Goal: Task Accomplishment & Management: Complete application form

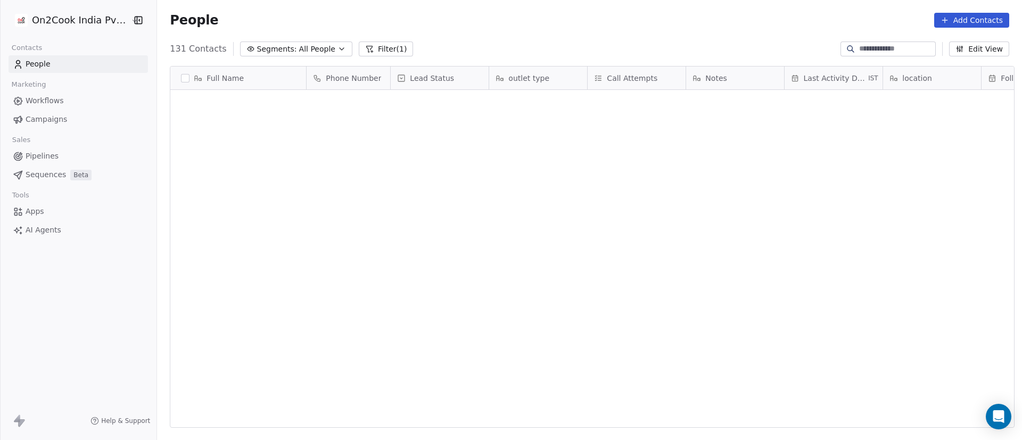
scroll to position [375, 858]
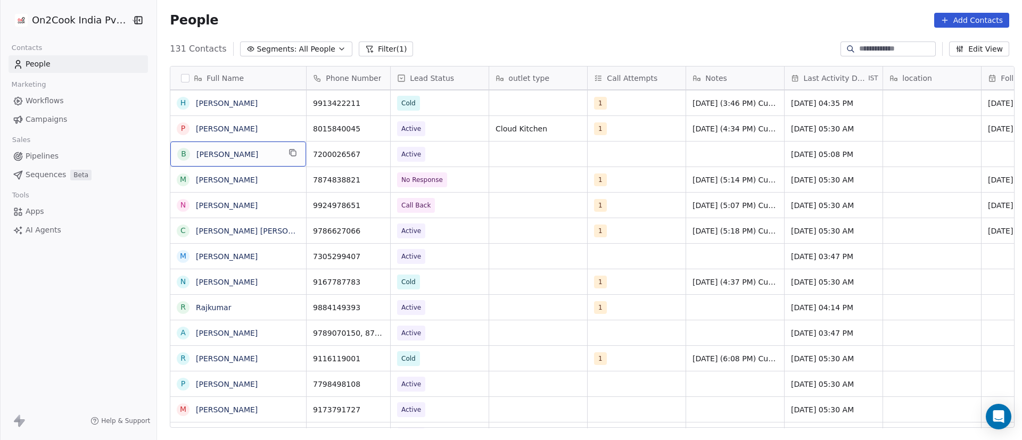
click at [282, 155] on div "B [PERSON_NAME]" at bounding box center [238, 154] width 136 height 25
click at [291, 156] on icon "grid" at bounding box center [293, 153] width 5 height 5
click at [373, 153] on icon "grid" at bounding box center [377, 153] width 9 height 9
click at [439, 157] on span "Active" at bounding box center [430, 154] width 65 height 15
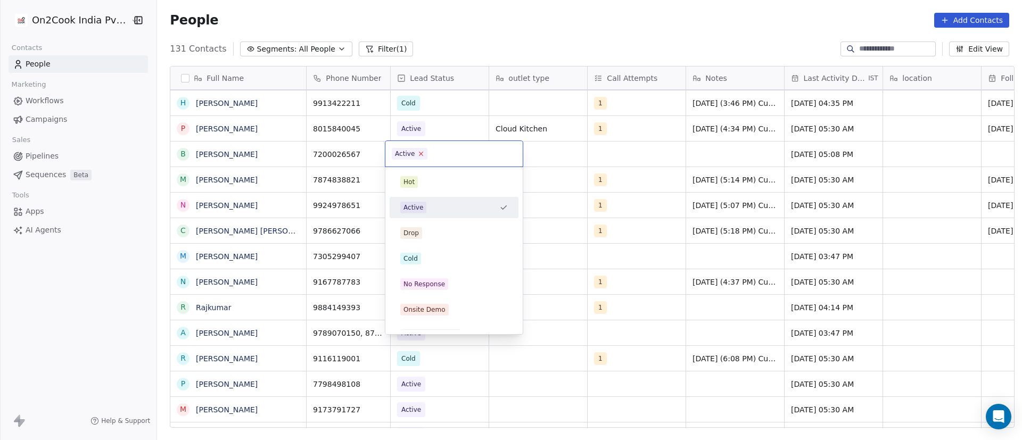
click at [420, 156] on icon at bounding box center [421, 153] width 7 height 7
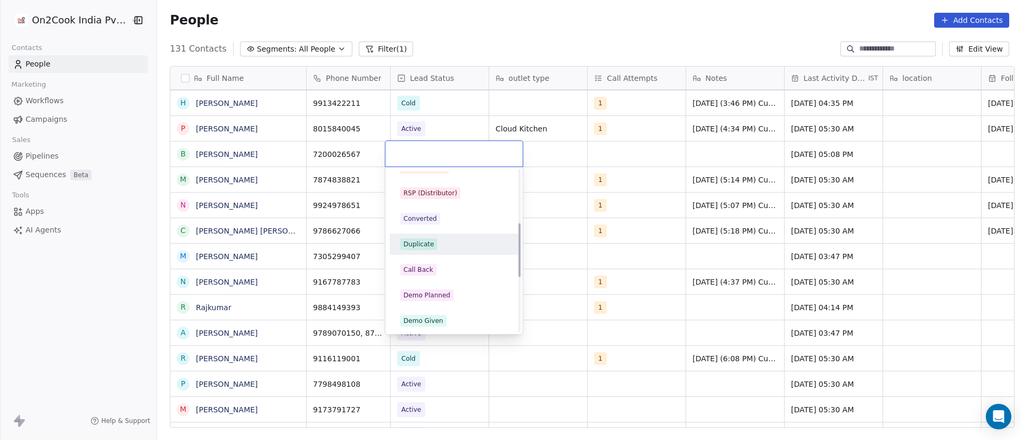
scroll to position [160, 0]
click at [444, 246] on div "Call Back" at bounding box center [454, 252] width 108 height 12
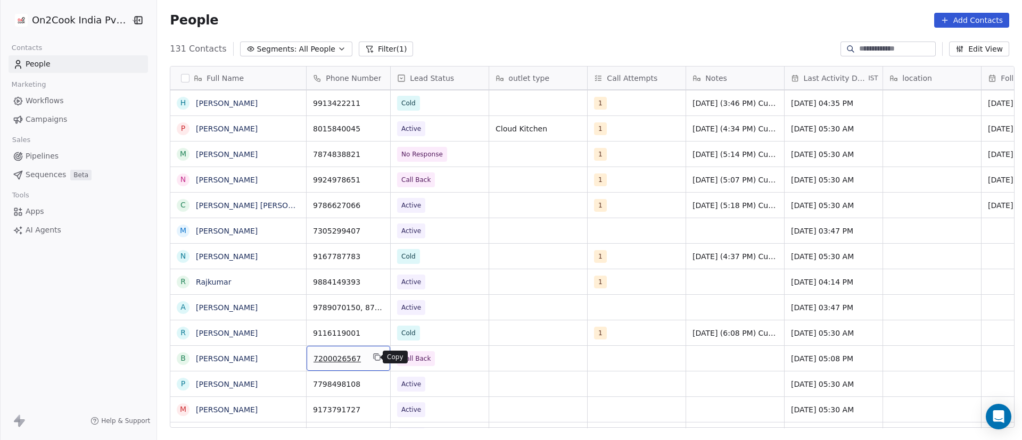
click at [373, 357] on icon "grid" at bounding box center [377, 357] width 9 height 9
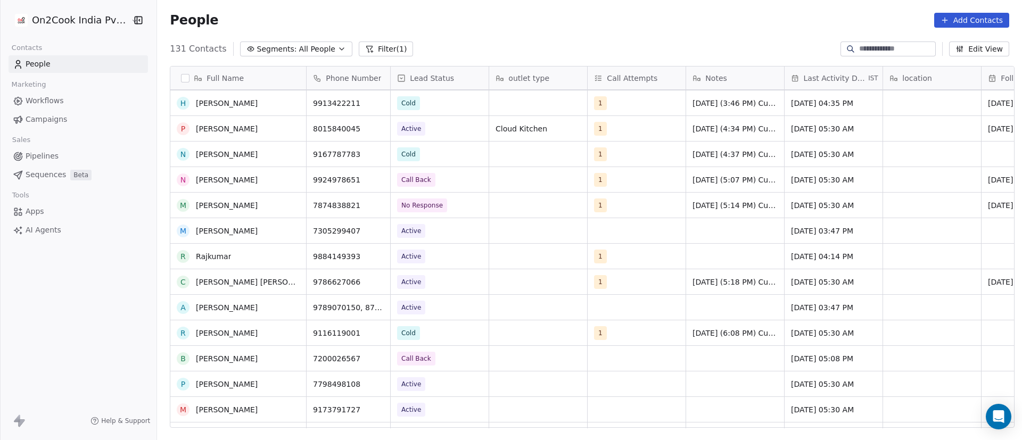
scroll to position [1996, 0]
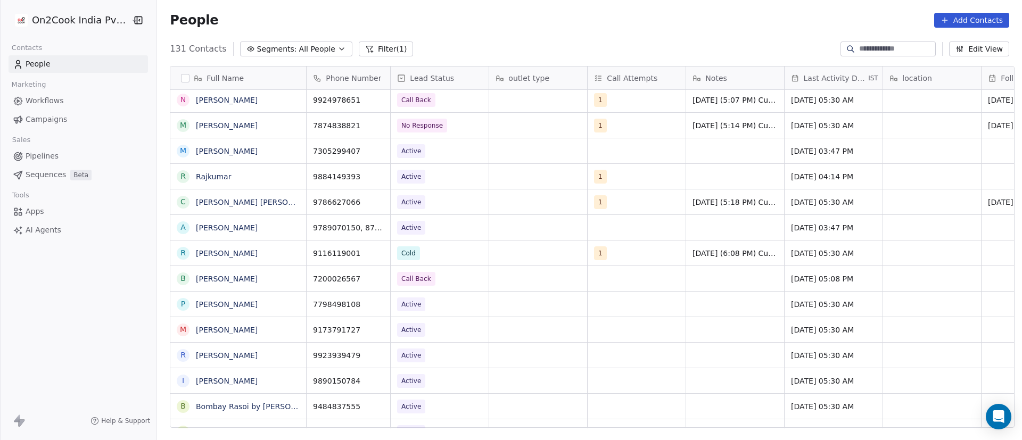
click at [498, 283] on div "grid" at bounding box center [538, 278] width 98 height 25
click at [491, 279] on div "grid" at bounding box center [538, 278] width 98 height 25
click at [600, 282] on div "grid" at bounding box center [637, 278] width 98 height 25
click at [599, 282] on div "grid" at bounding box center [637, 278] width 98 height 25
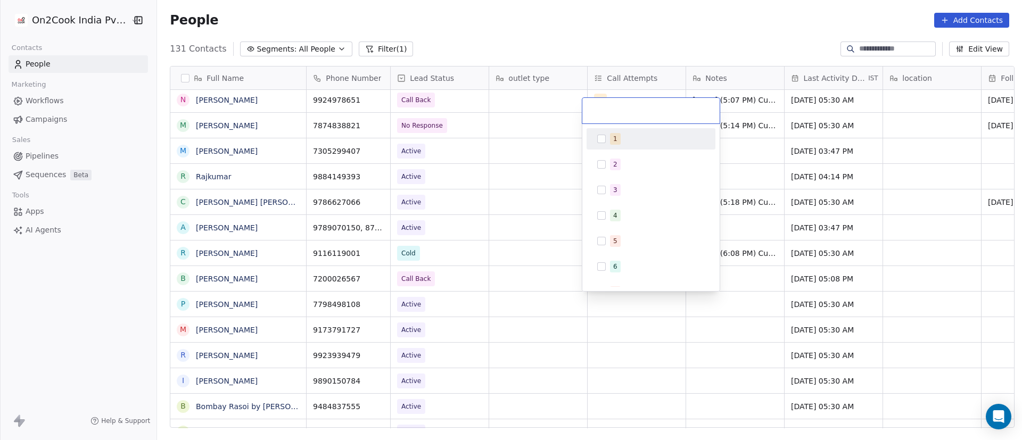
click at [613, 142] on div "1" at bounding box center [615, 139] width 4 height 10
click at [777, 302] on html "On2Cook India Pvt. Ltd. Contacts People Marketing Workflows Campaigns Sales Pip…" at bounding box center [511, 220] width 1022 height 440
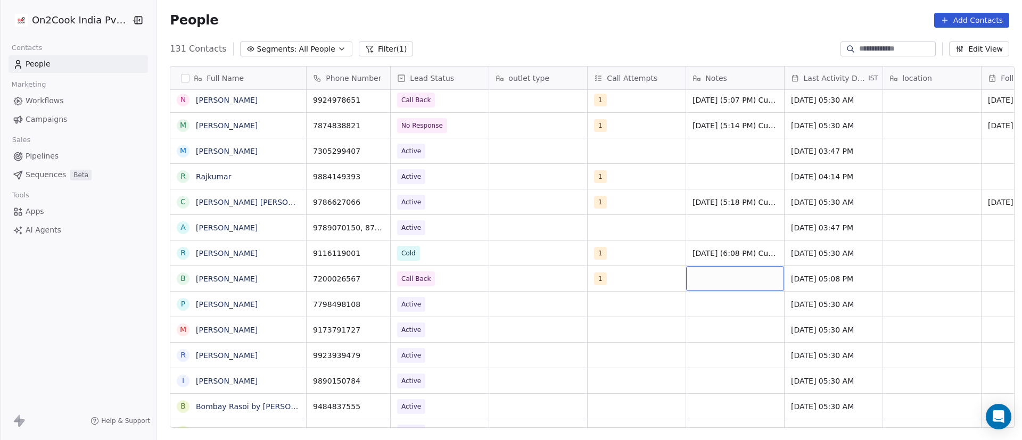
click at [714, 283] on div "grid" at bounding box center [735, 278] width 98 height 25
click at [712, 283] on div "grid" at bounding box center [735, 278] width 98 height 25
click at [708, 279] on div "grid" at bounding box center [735, 278] width 98 height 25
type textarea "**********"
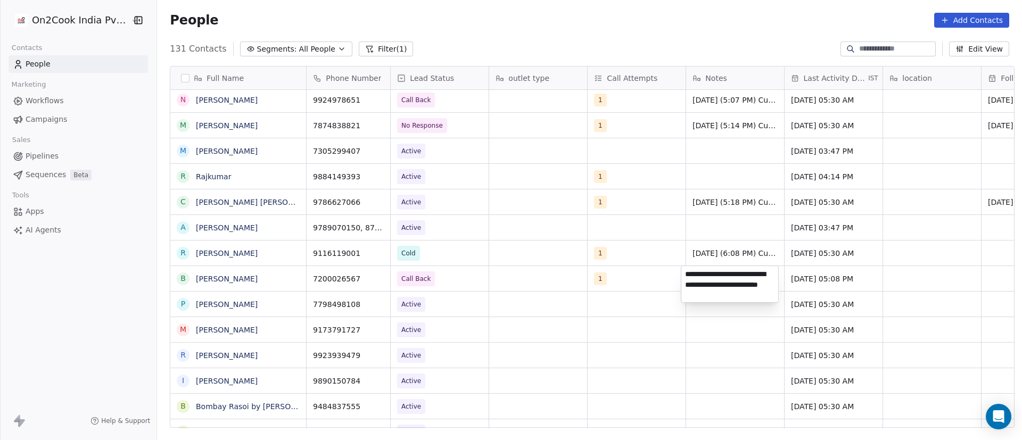
click at [800, 289] on html "On2Cook India Pvt. Ltd. Contacts People Marketing Workflows Campaigns Sales Pip…" at bounding box center [511, 220] width 1022 height 440
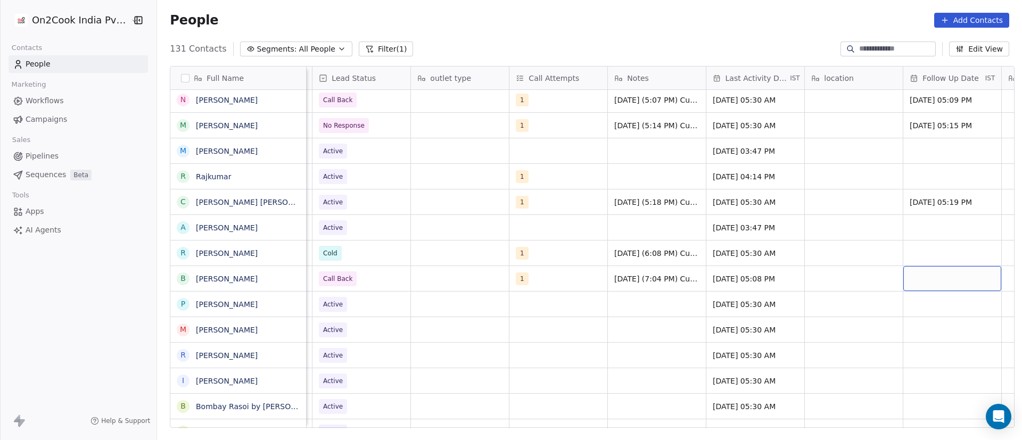
click at [949, 278] on div "grid" at bounding box center [952, 278] width 98 height 25
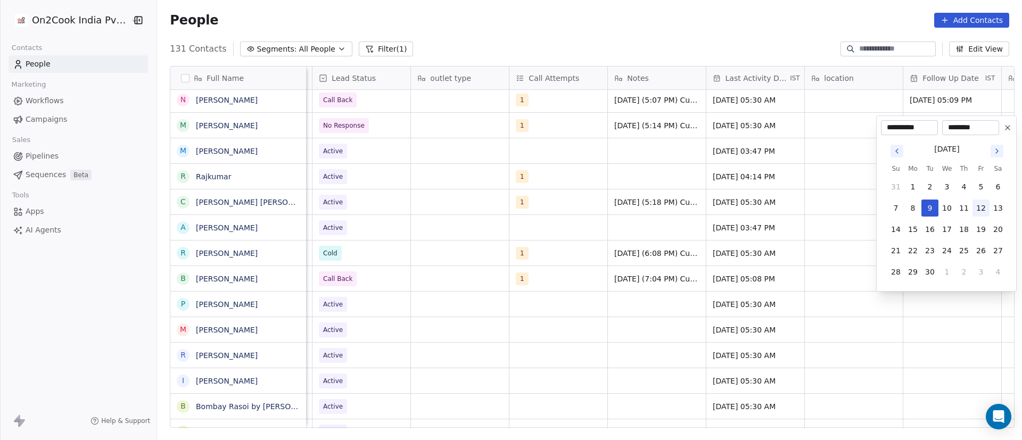
click at [976, 206] on button "12" at bounding box center [981, 208] width 17 height 17
type input "**********"
click at [668, 283] on html "On2Cook India Pvt. Ltd. Contacts People Marketing Workflows Campaigns Sales Pip…" at bounding box center [511, 220] width 1022 height 440
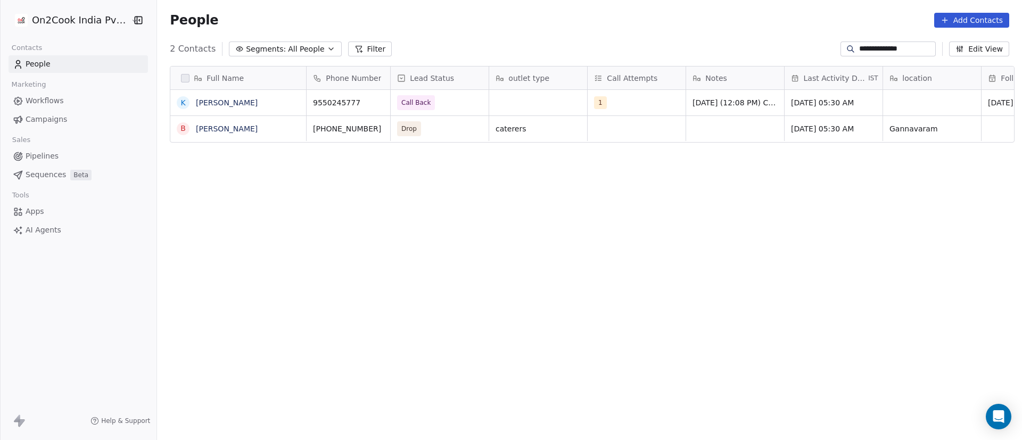
scroll to position [375, 858]
